Goal: Information Seeking & Learning: Learn about a topic

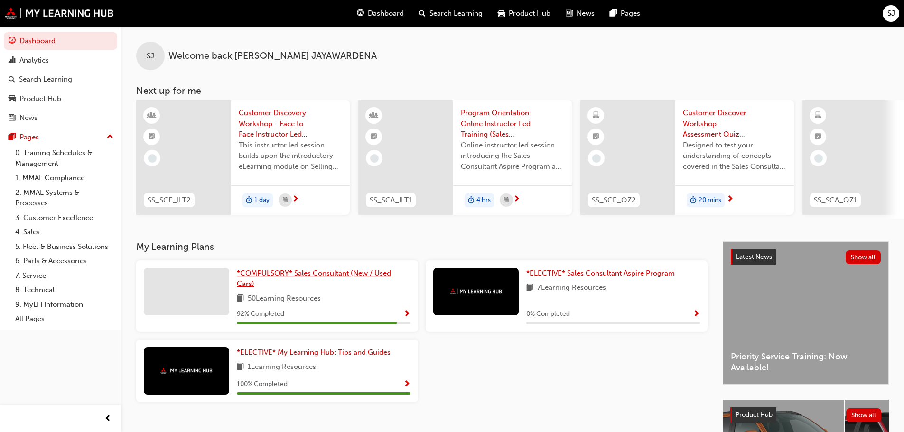
click at [289, 274] on span "*COMPULSORY* Sales Consultant (New / Used Cars)" at bounding box center [314, 278] width 154 height 19
